Goal: Share content: Share content

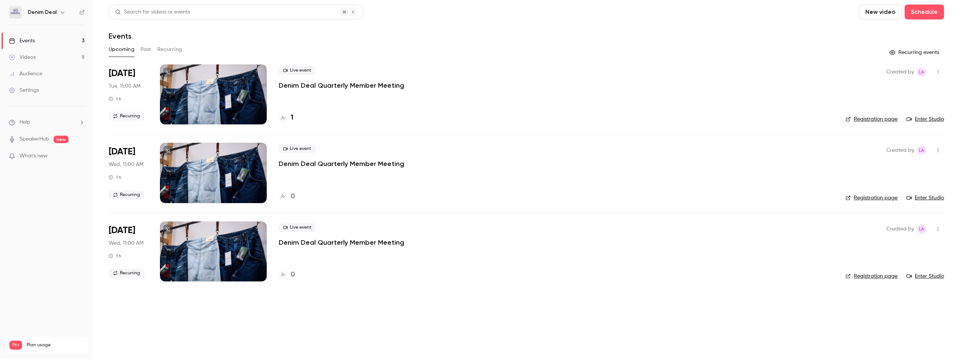
click at [145, 50] on button "Past" at bounding box center [146, 49] width 11 height 12
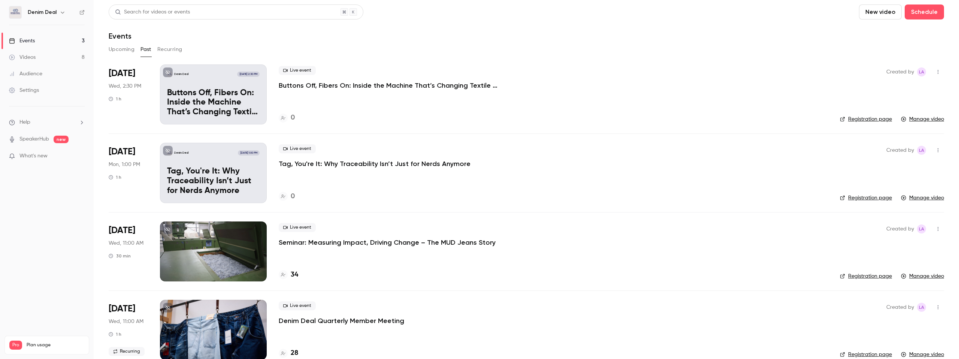
click at [303, 247] on div "Live event Seminar: Measuring Impact, Driving Change – The MUD Jeans Story 34" at bounding box center [553, 251] width 549 height 60
click at [298, 240] on p "Seminar: Measuring Impact, Driving Change – The MUD Jeans Story" at bounding box center [387, 242] width 217 height 9
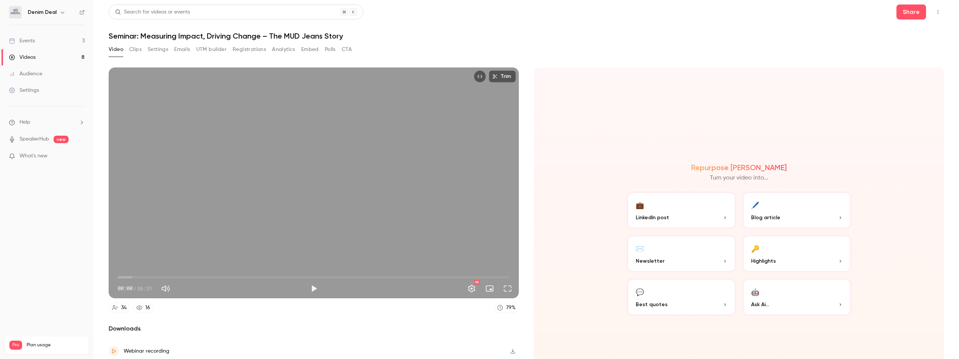
click at [285, 48] on button "Analytics" at bounding box center [283, 49] width 23 height 12
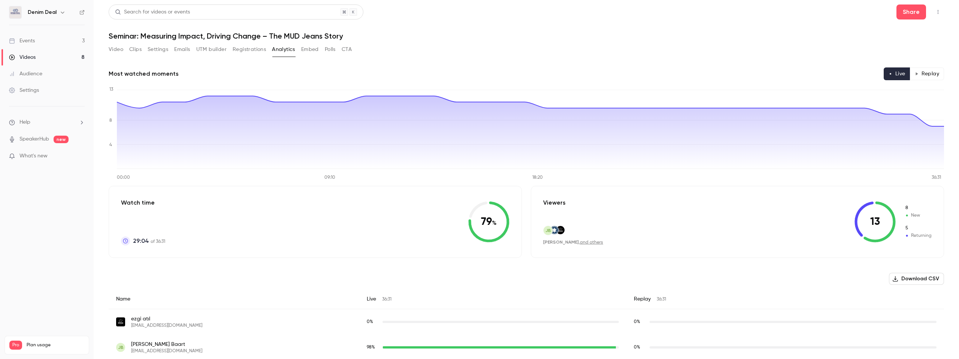
click at [120, 48] on button "Video" at bounding box center [116, 49] width 15 height 12
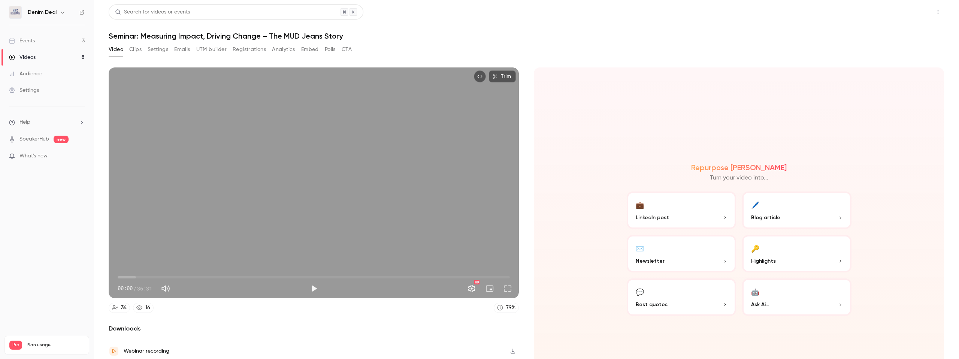
click at [908, 15] on button "Share" at bounding box center [912, 11] width 30 height 15
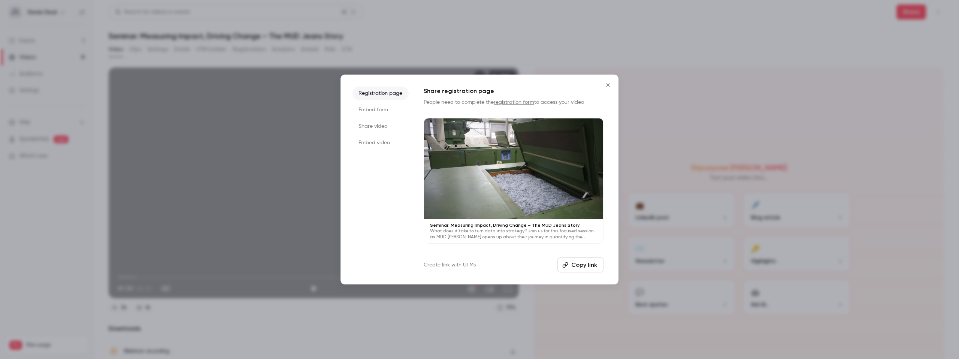
click at [378, 127] on li "Share video" at bounding box center [381, 126] width 56 height 13
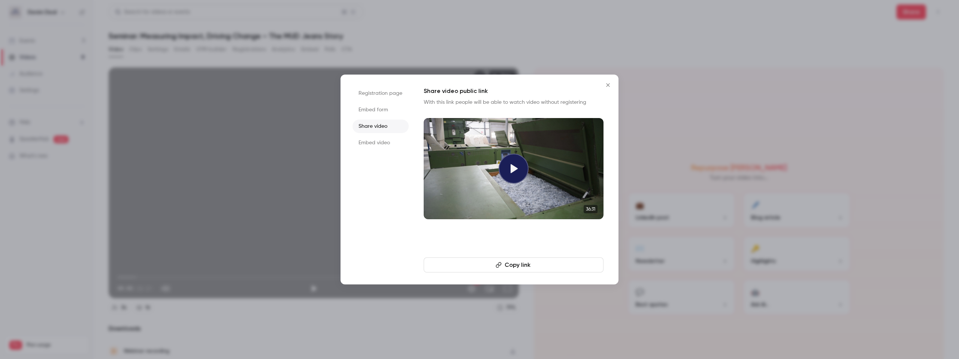
click at [532, 264] on button "Copy link" at bounding box center [514, 264] width 180 height 15
